Goal: Communication & Community: Answer question/provide support

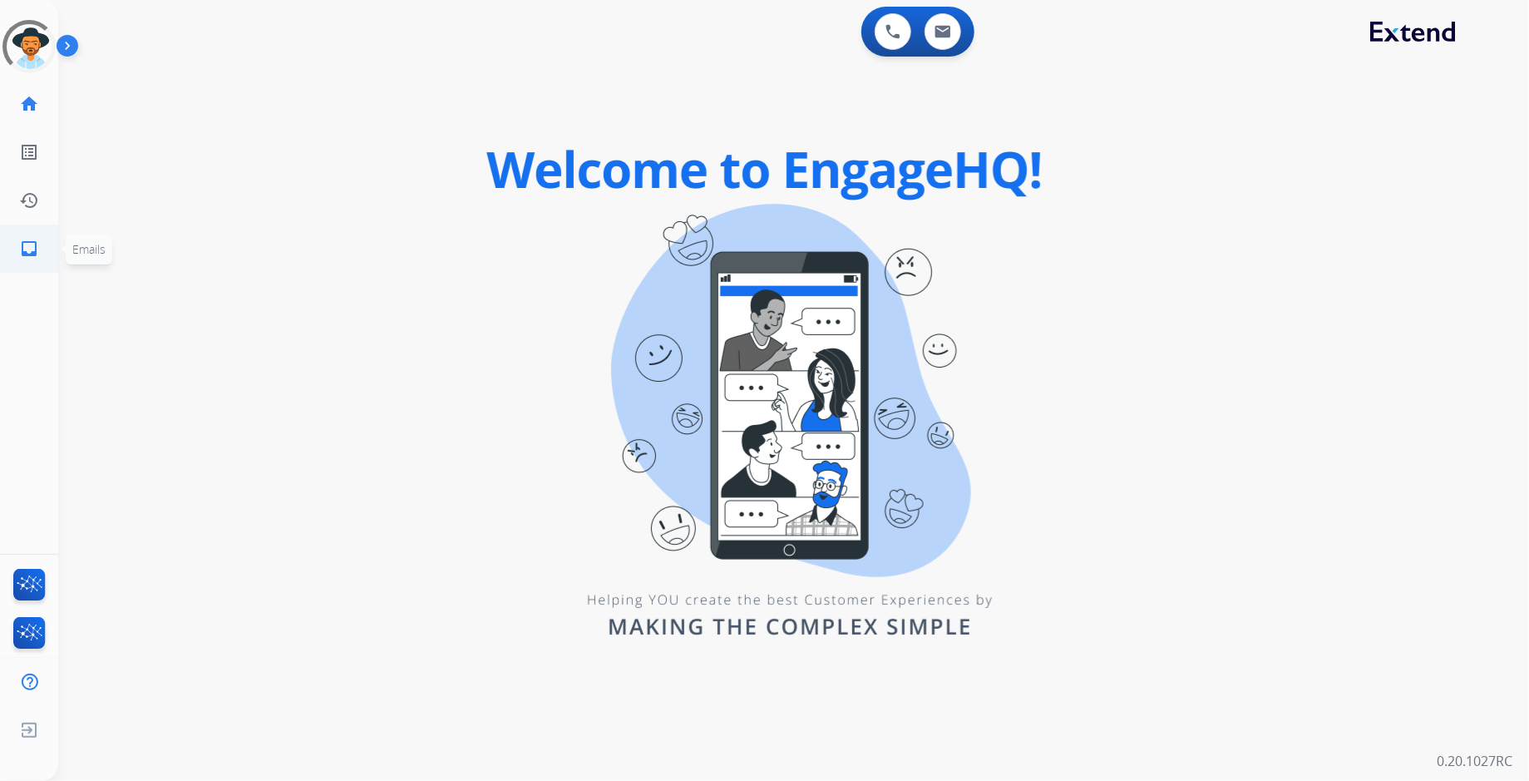
click at [21, 249] on mat-icon "inbox" at bounding box center [29, 249] width 20 height 20
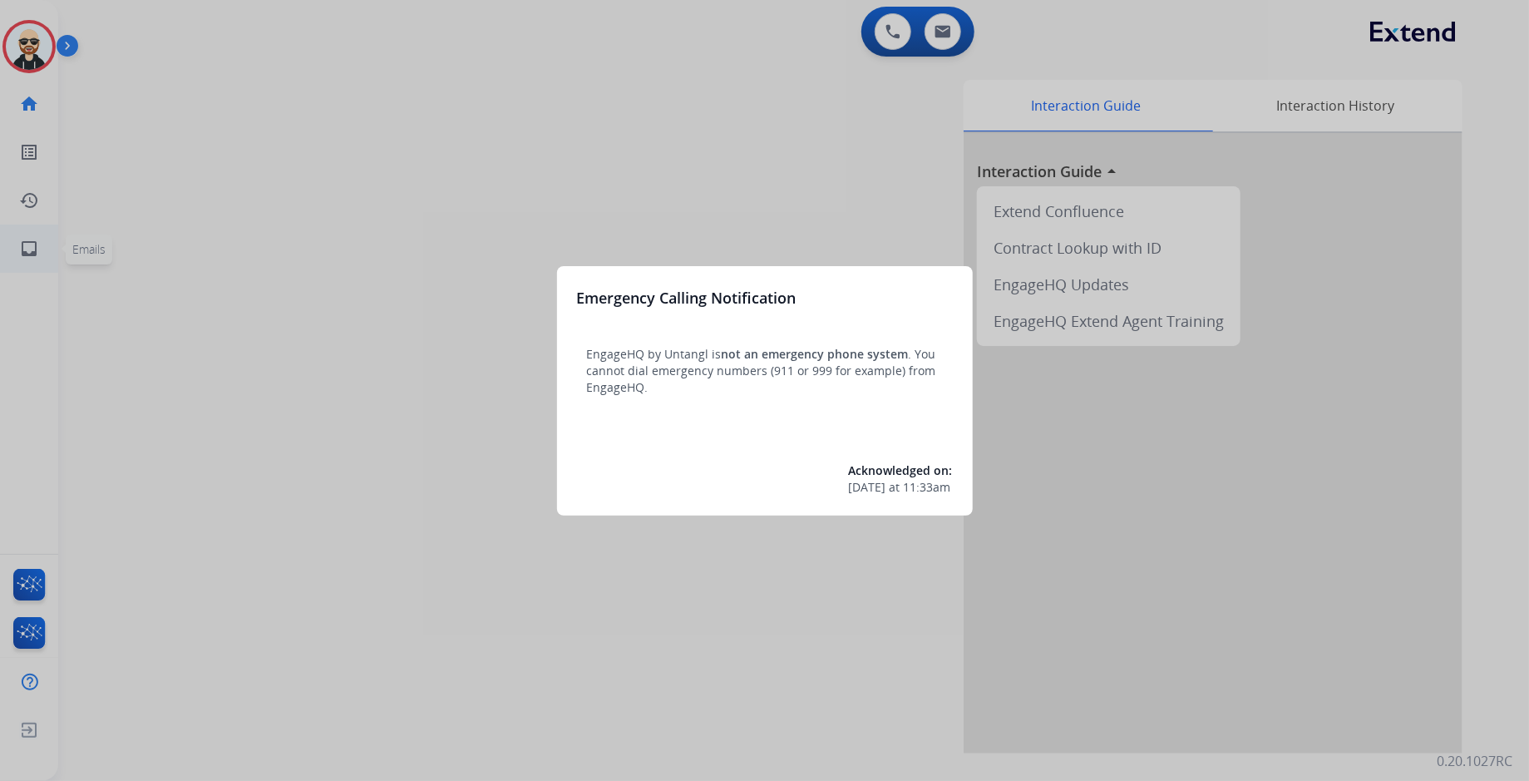
click at [22, 249] on div at bounding box center [764, 390] width 1529 height 781
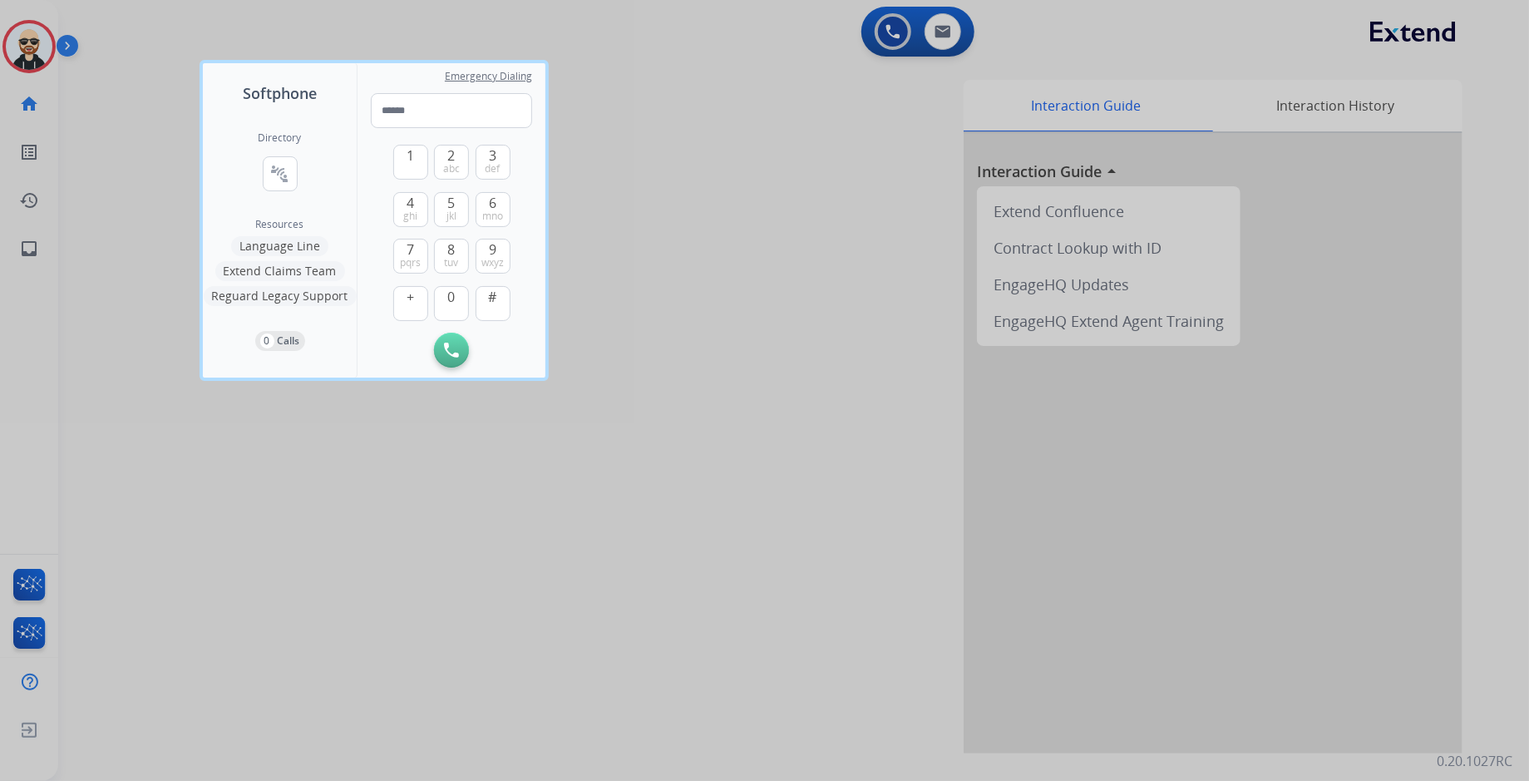
click at [673, 360] on div at bounding box center [764, 390] width 1529 height 781
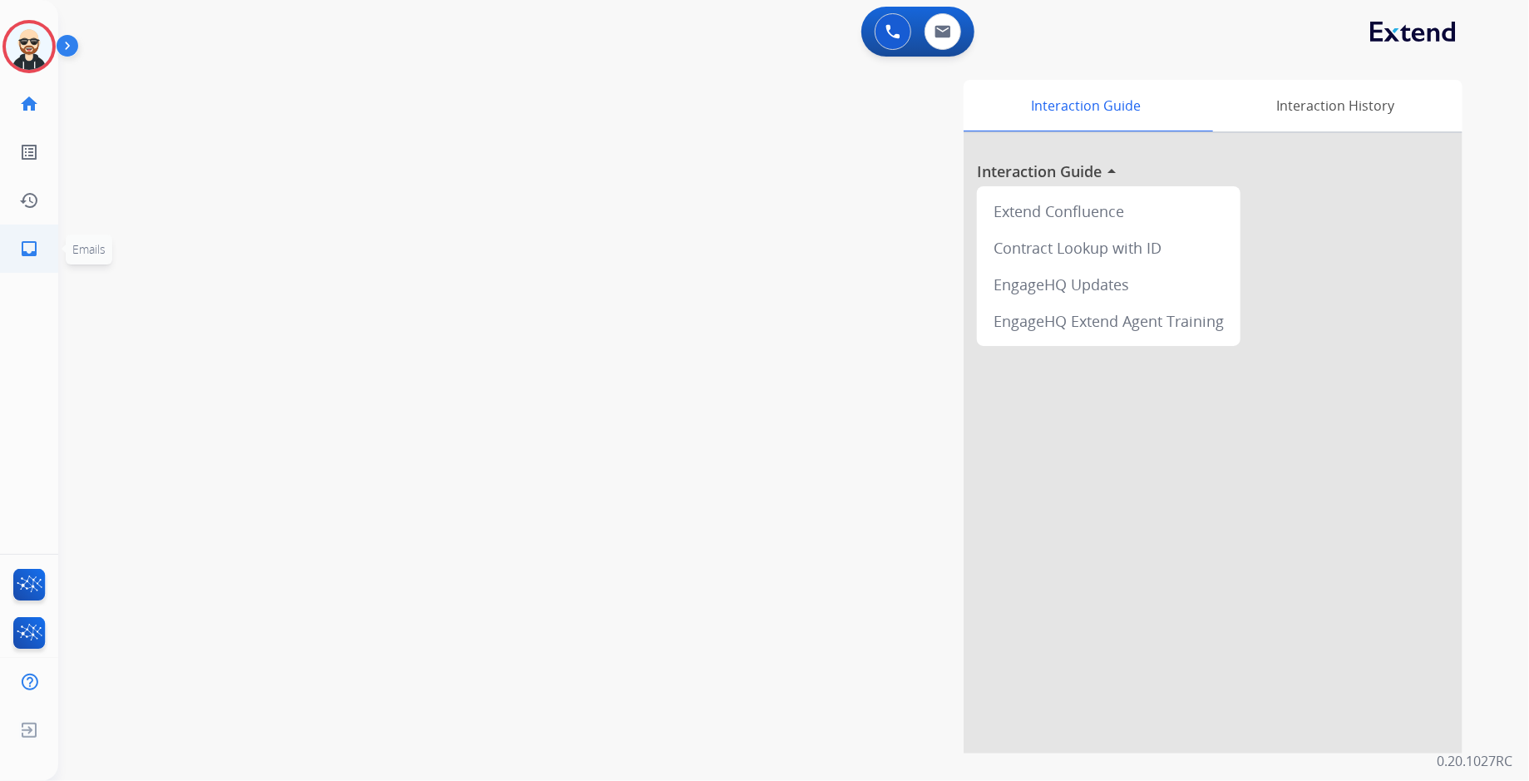
click at [14, 250] on link "inbox Emails" at bounding box center [29, 248] width 47 height 47
select select "**********"
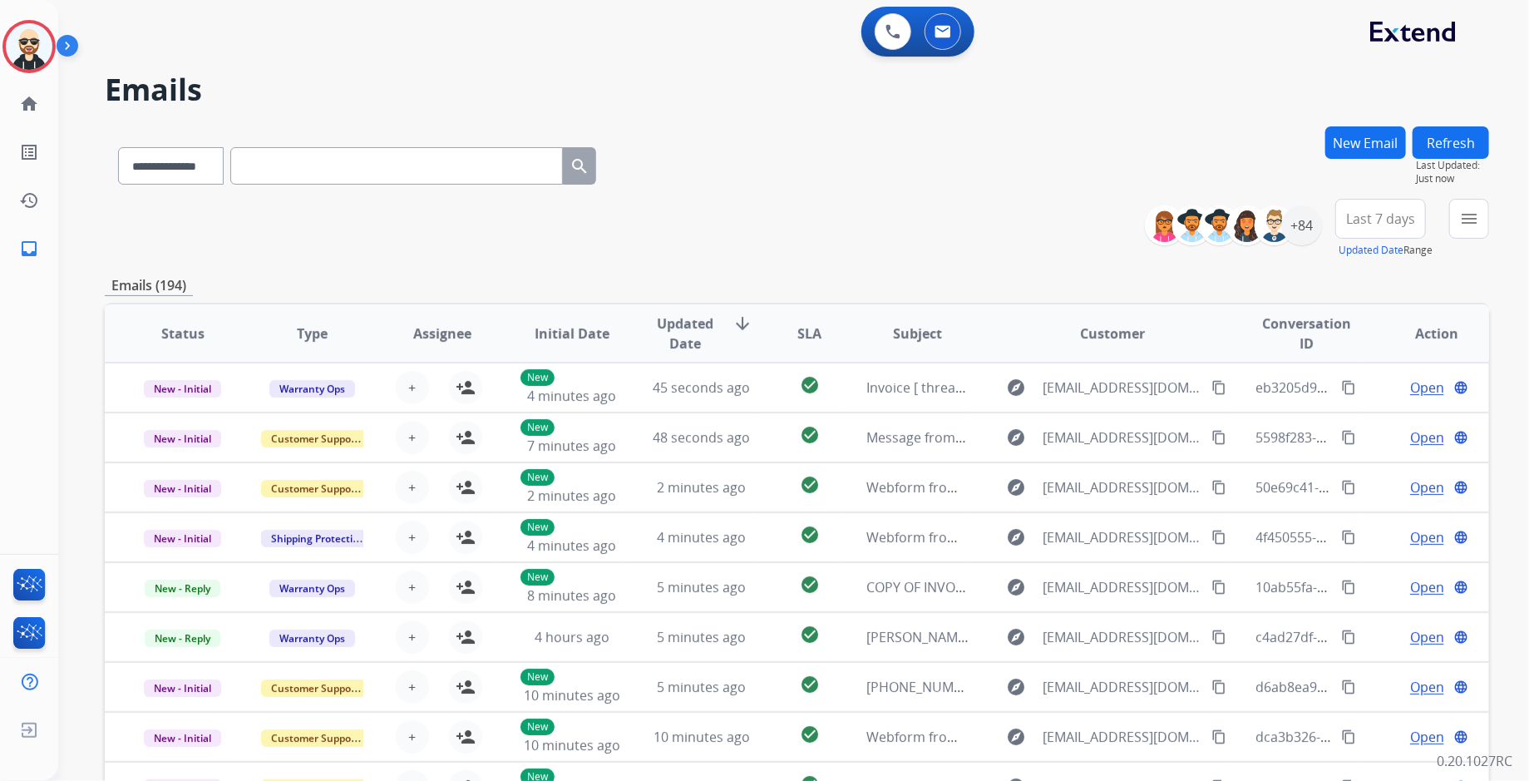
click at [1358, 148] on button "New Email" at bounding box center [1365, 142] width 81 height 32
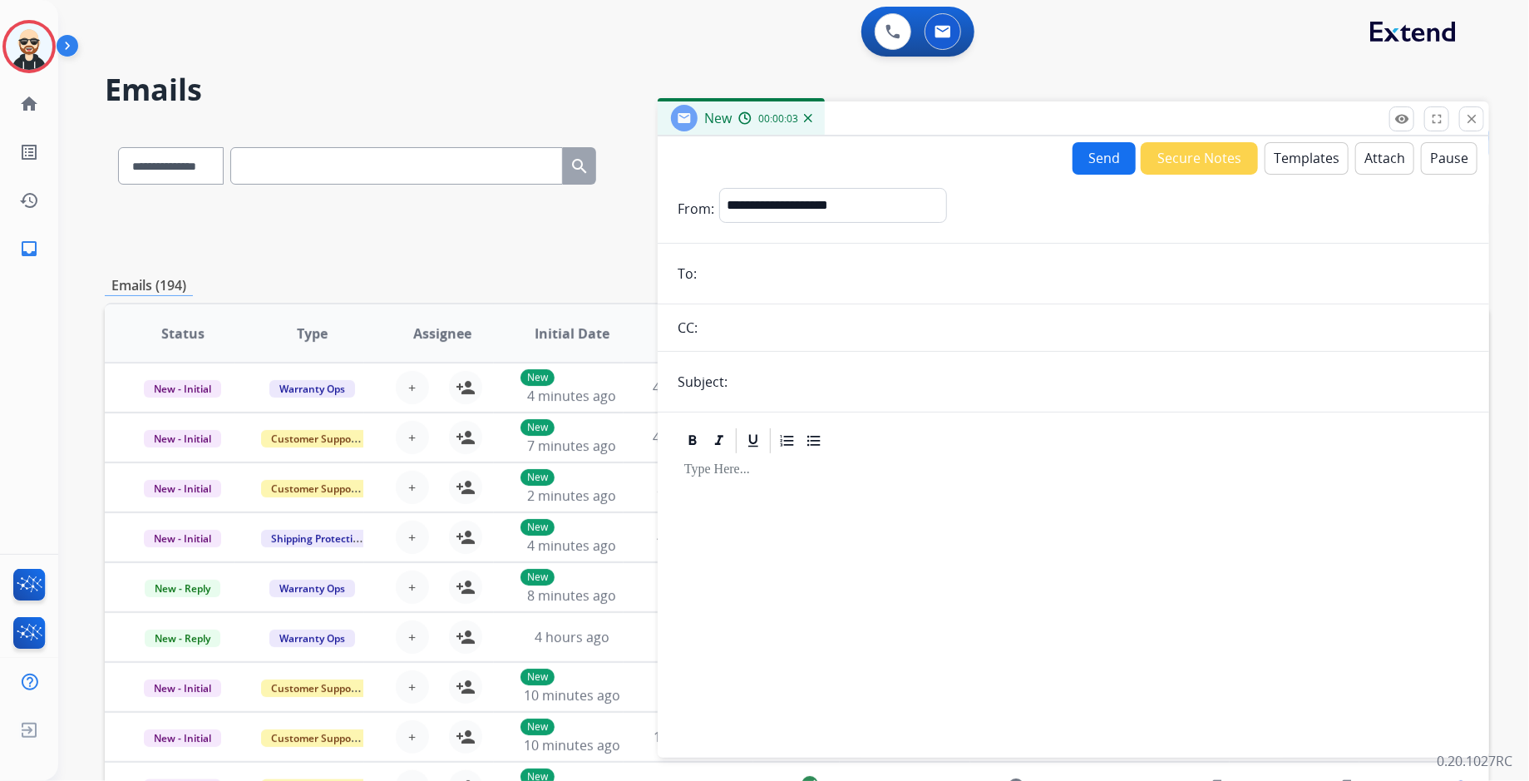
click at [576, 254] on div "**********" at bounding box center [797, 229] width 1384 height 60
click at [1476, 119] on mat-icon "close" at bounding box center [1471, 118] width 15 height 15
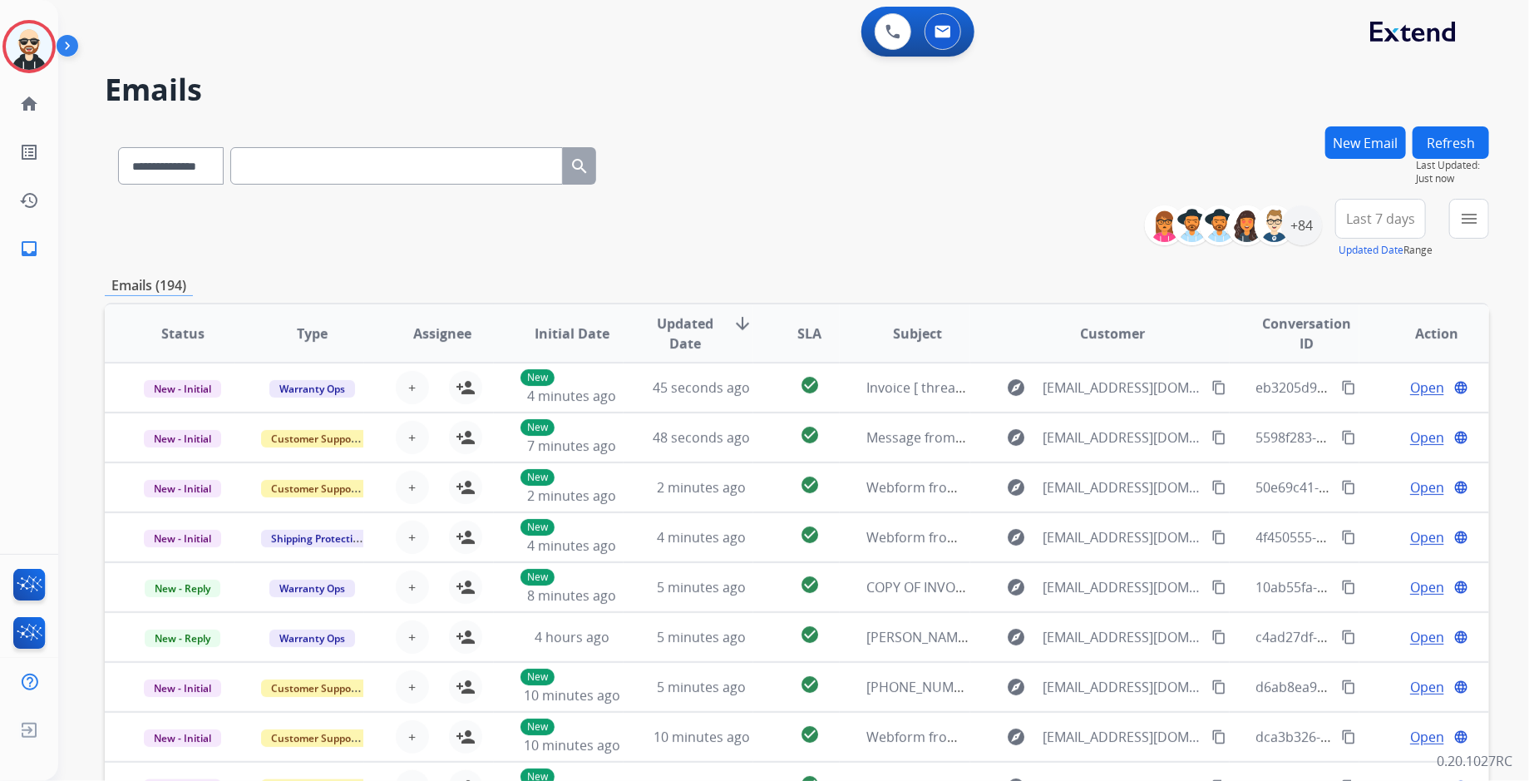
click at [1360, 143] on button "New Email" at bounding box center [1365, 142] width 81 height 32
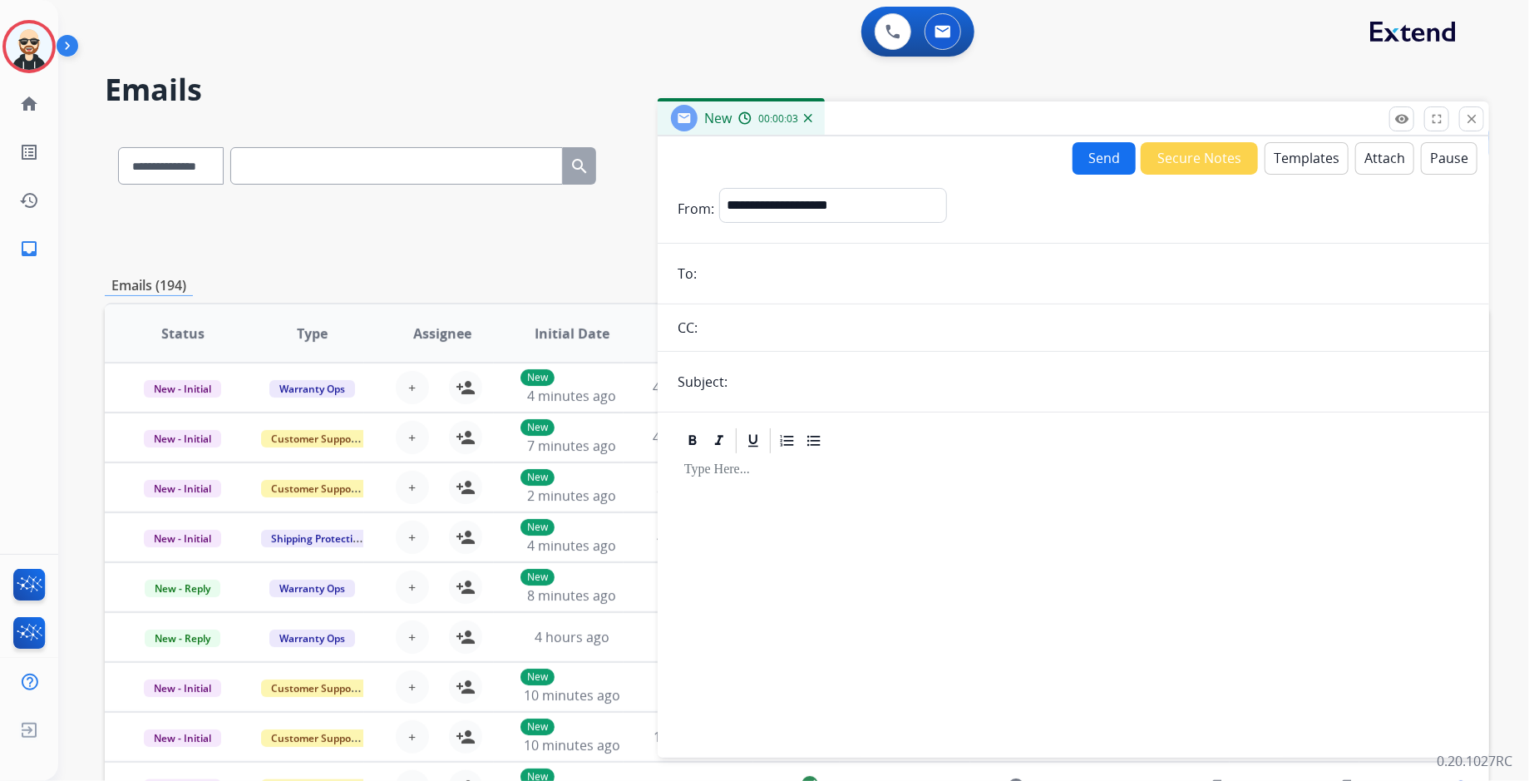
click at [1298, 161] on button "Templates" at bounding box center [1306, 158] width 84 height 32
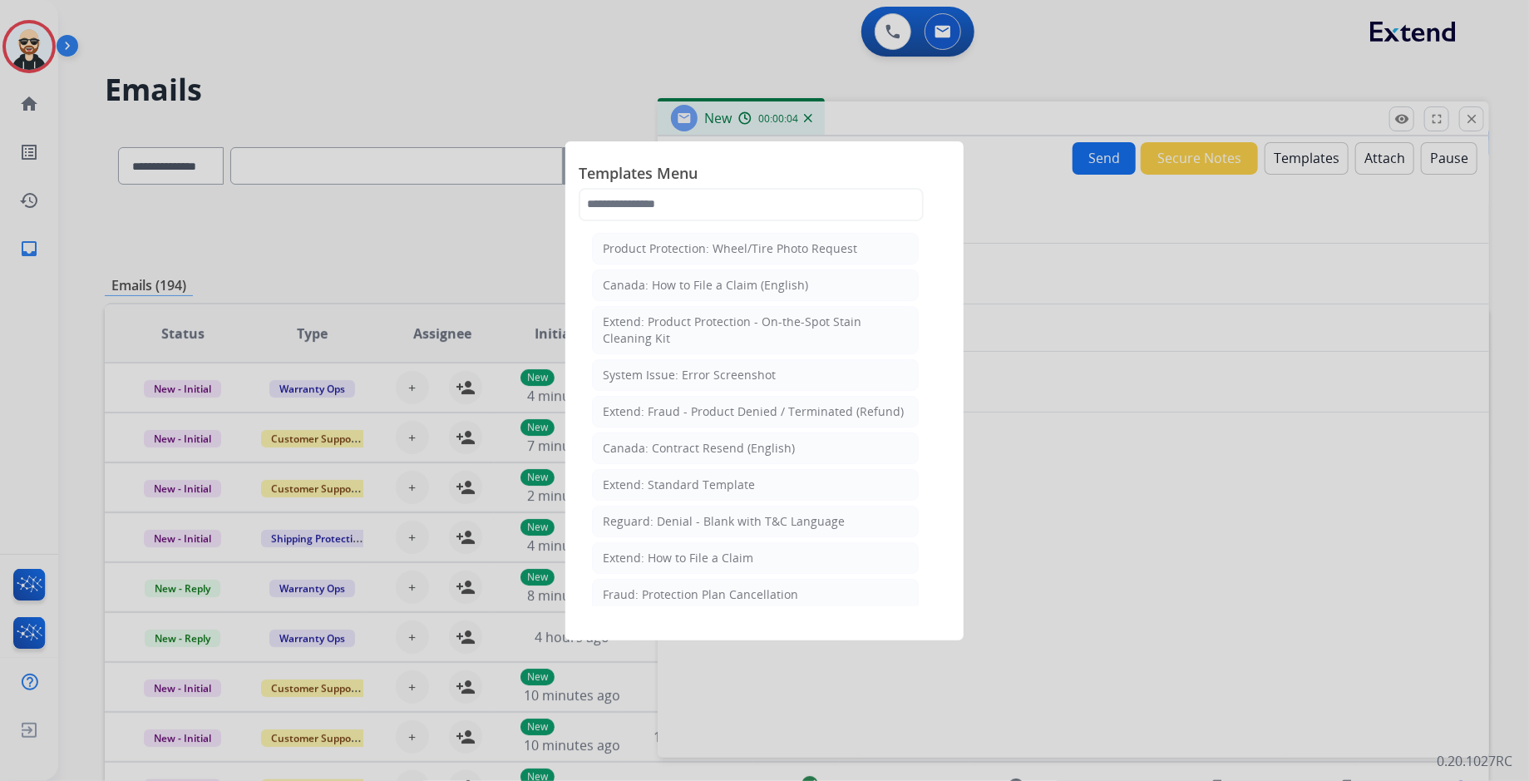
click at [1249, 476] on div at bounding box center [764, 390] width 1529 height 781
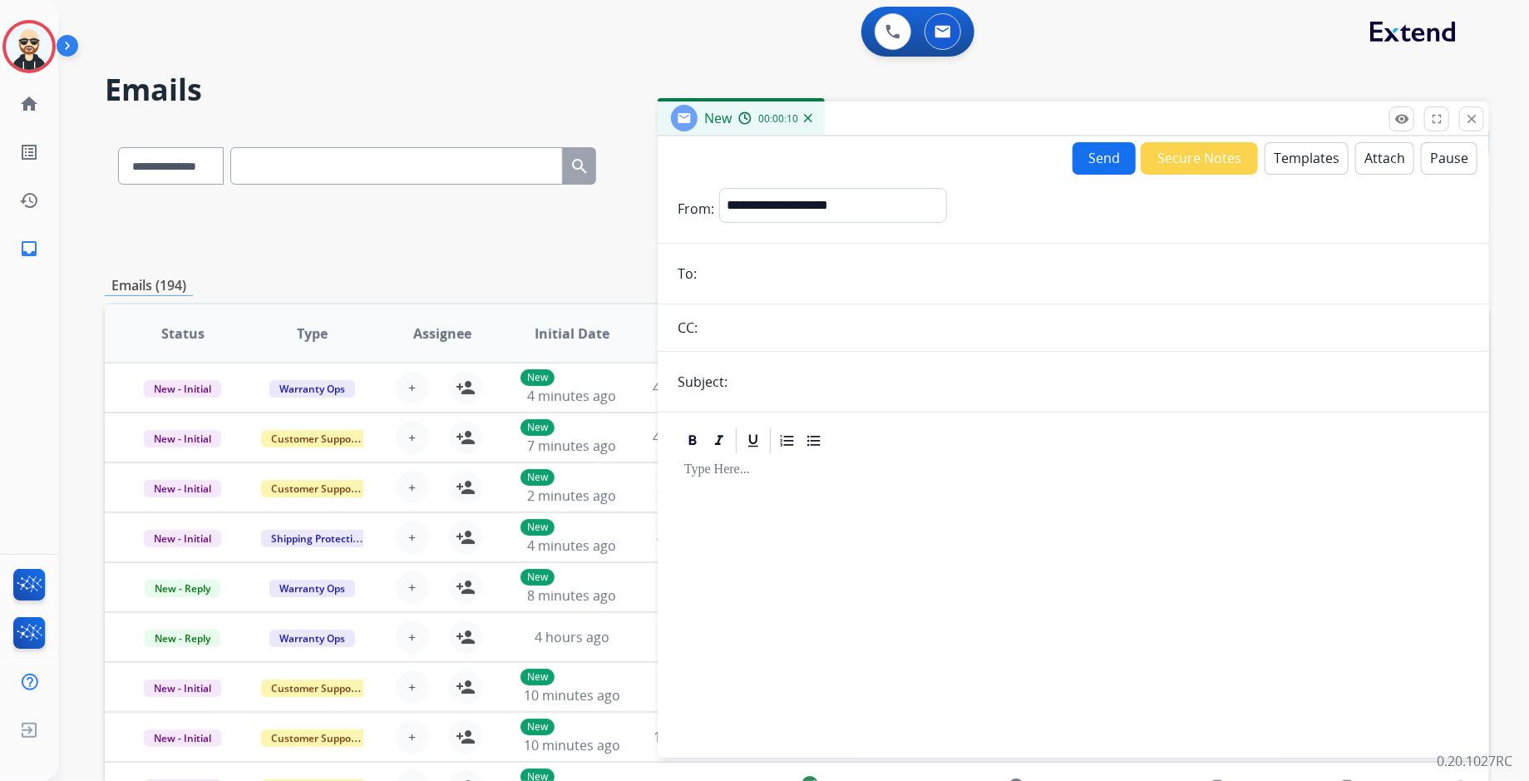
click at [1307, 164] on button "Templates" at bounding box center [1306, 158] width 84 height 32
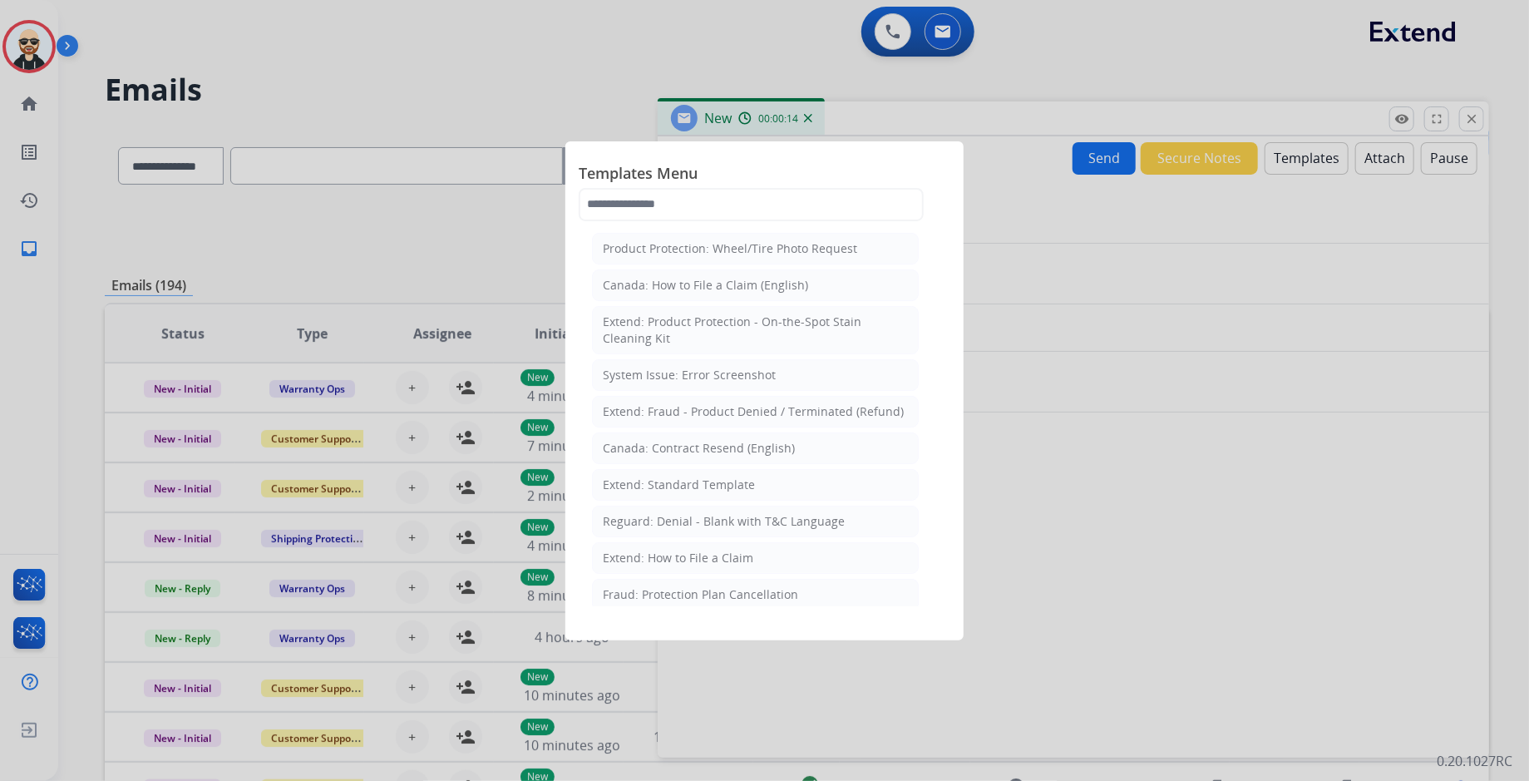
click at [1382, 216] on div at bounding box center [764, 390] width 1529 height 781
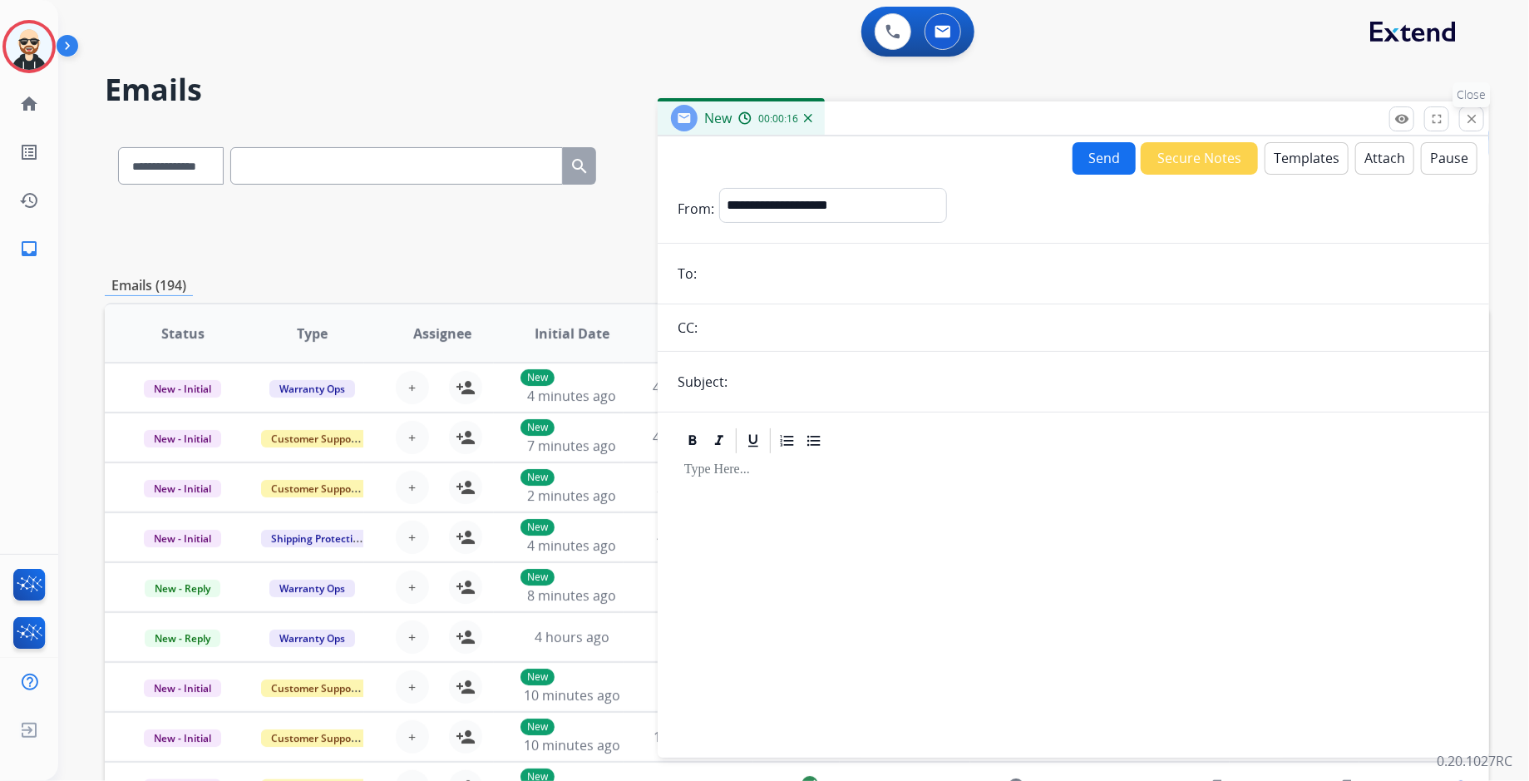
click at [1473, 123] on mat-icon "close" at bounding box center [1471, 118] width 15 height 15
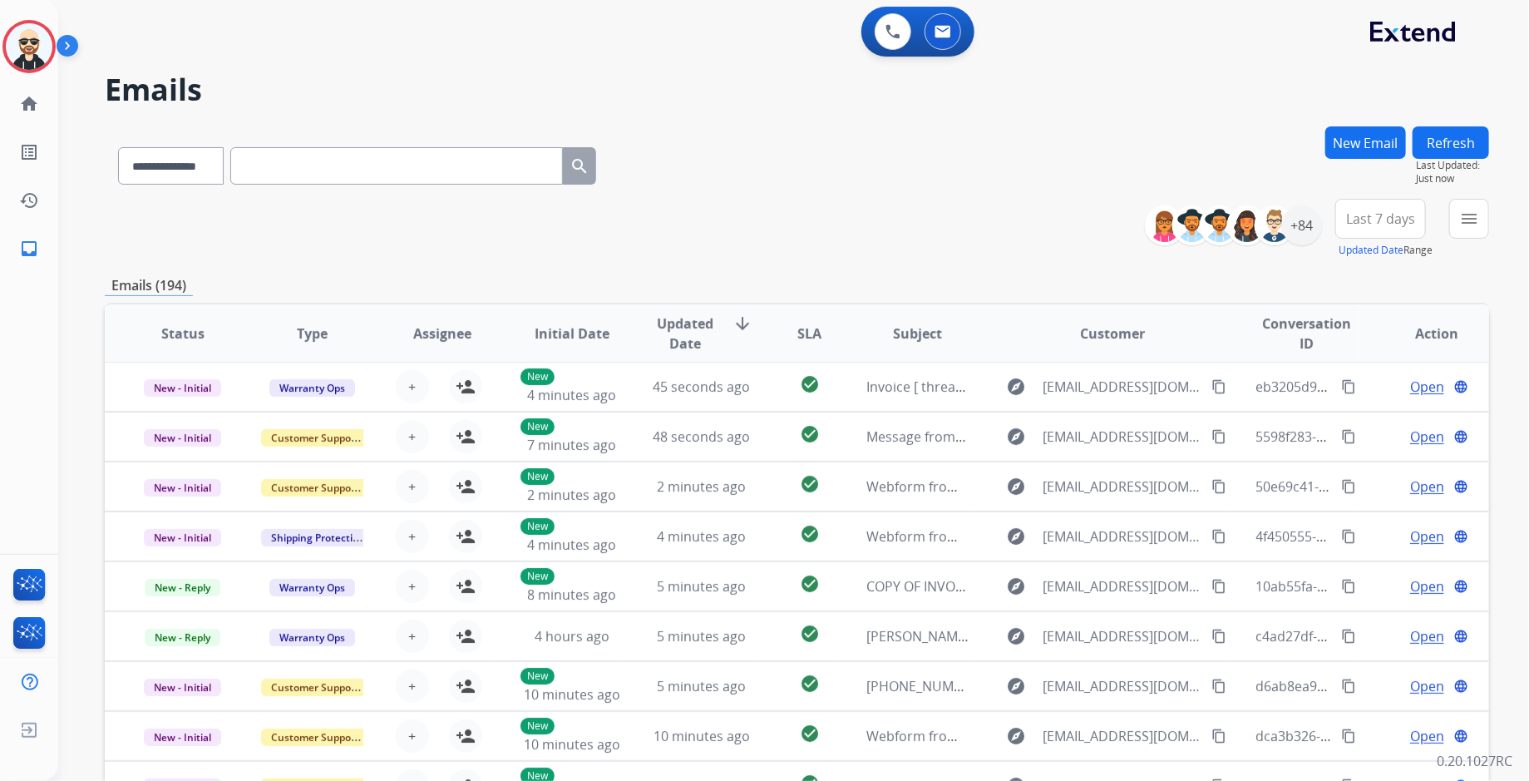
scroll to position [1, 0]
click at [939, 26] on img at bounding box center [942, 31] width 17 height 13
click at [885, 32] on button at bounding box center [893, 31] width 37 height 37
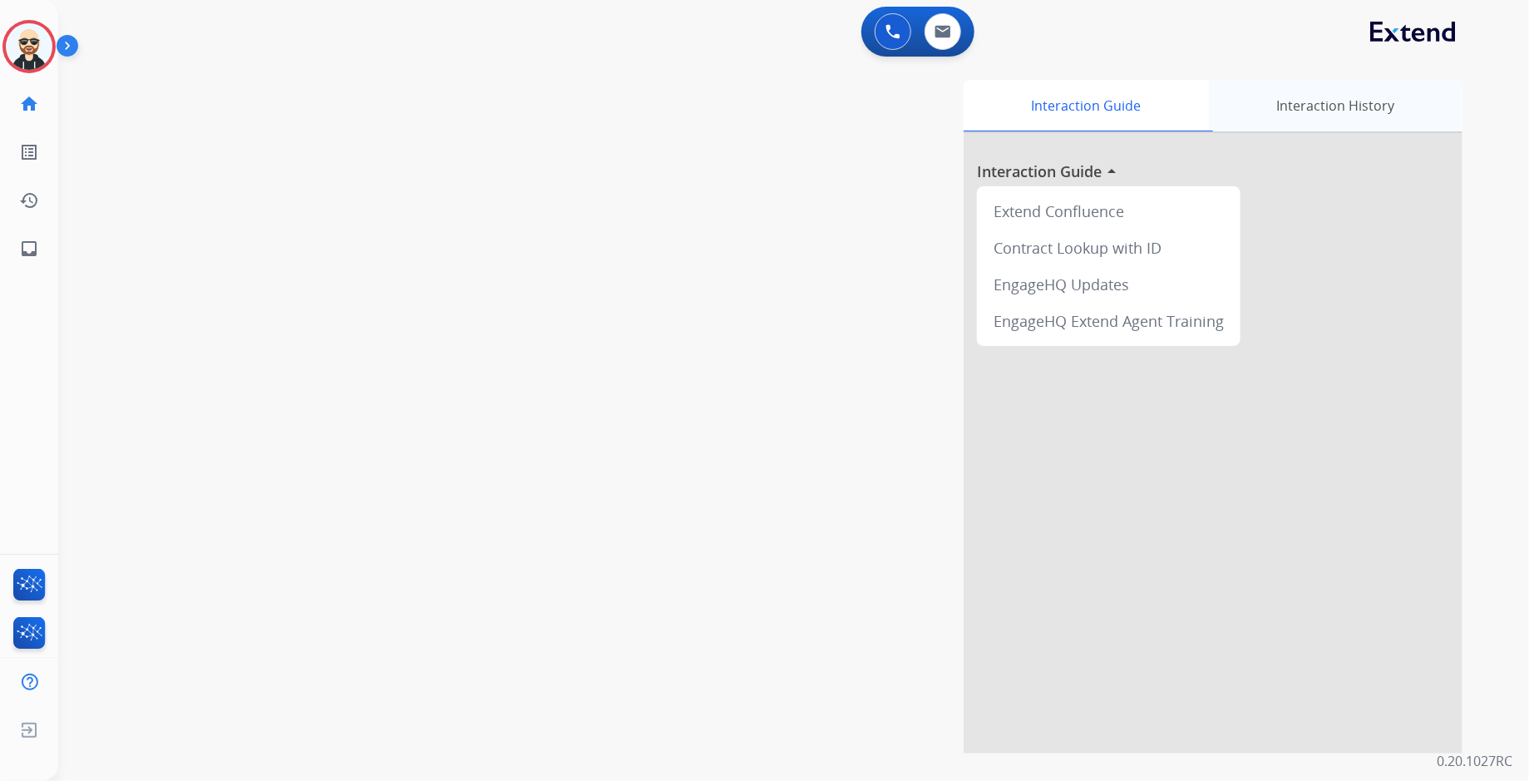
click at [1351, 115] on div "Interaction History" at bounding box center [1336, 106] width 254 height 52
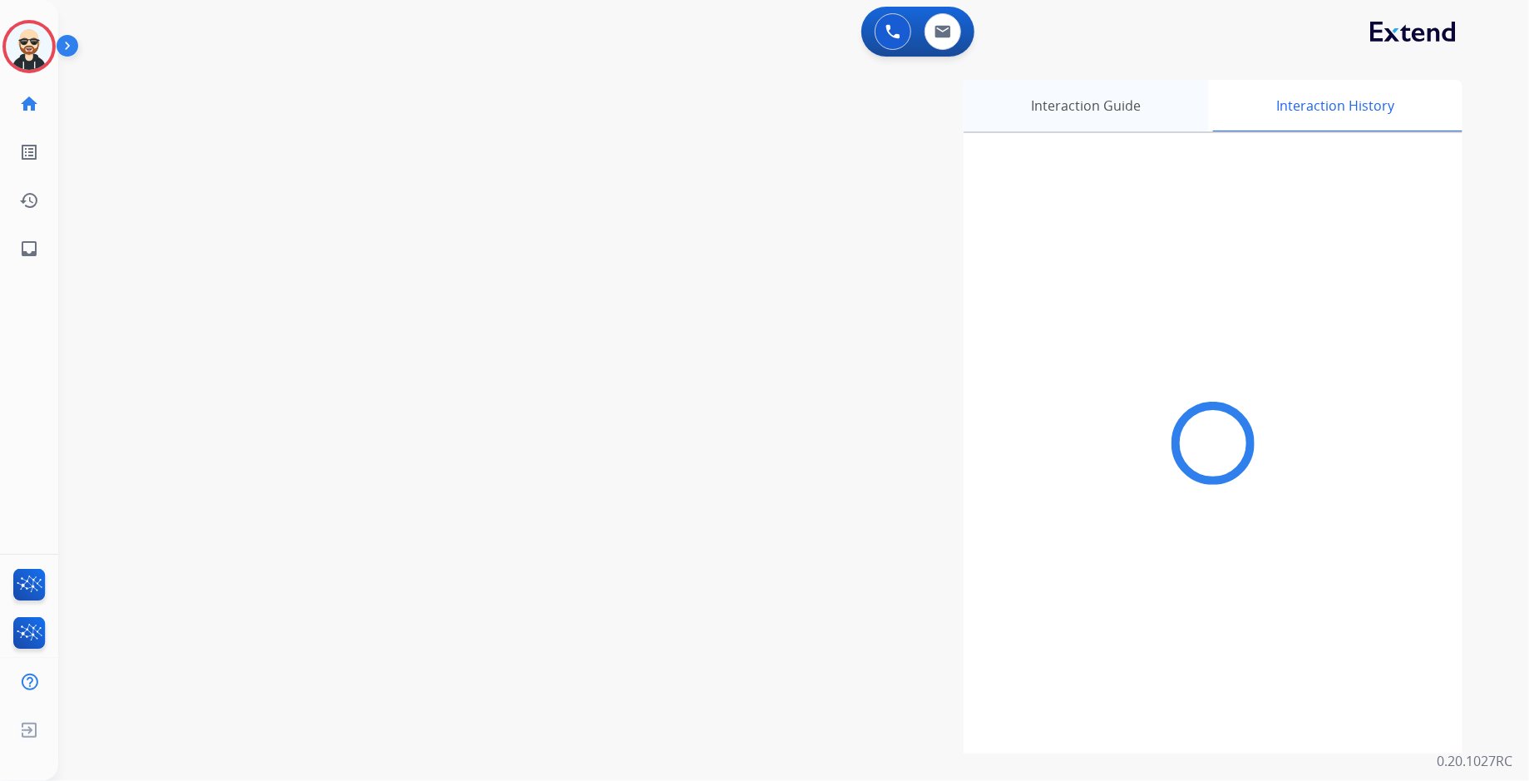
click at [1137, 116] on div "Interaction Guide" at bounding box center [1085, 106] width 245 height 52
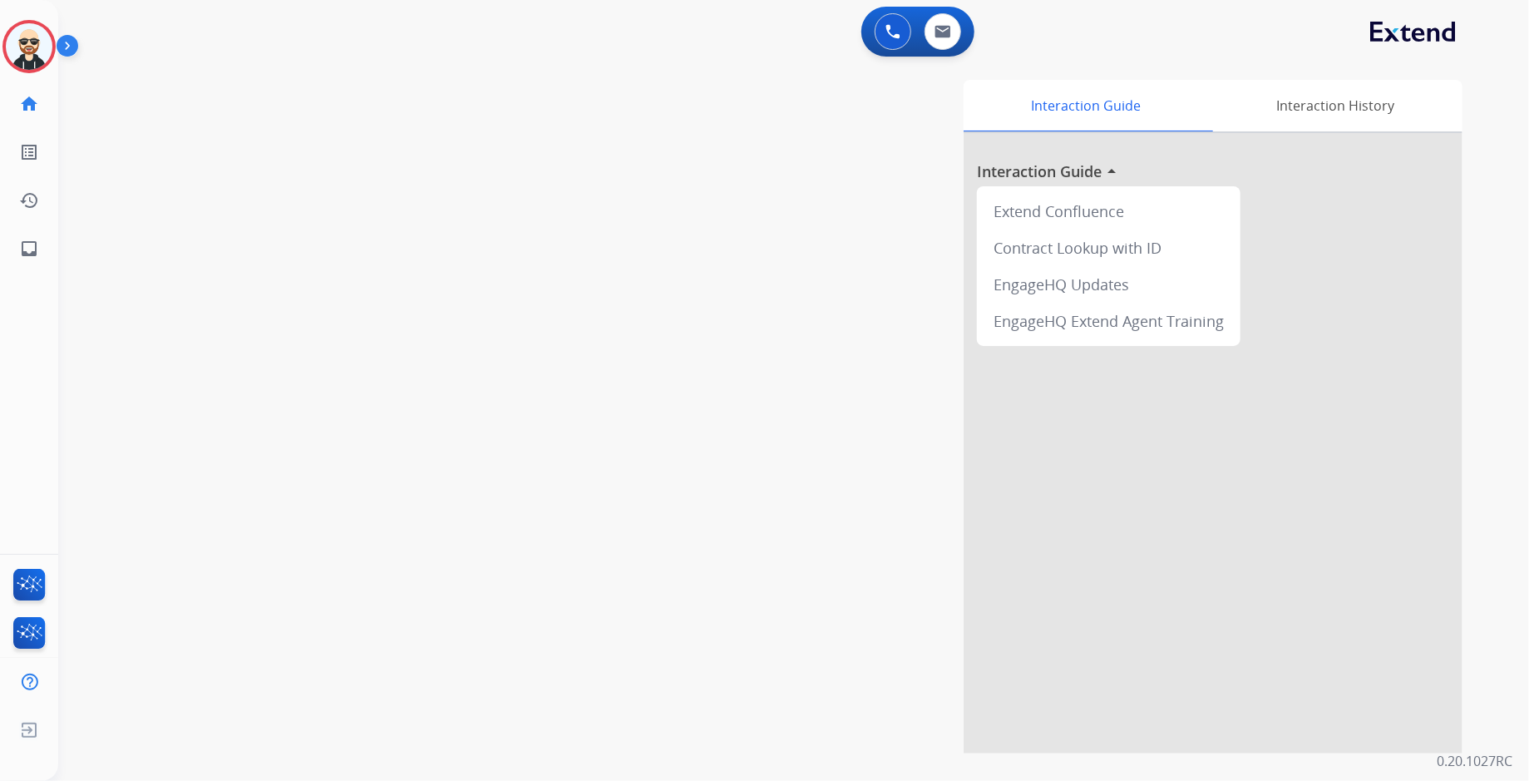
click at [785, 395] on div "Interaction Guide Interaction History Interaction Guide arrow_drop_up Extend Co…" at bounding box center [1002, 416] width 919 height 673
